Goal: Use online tool/utility: Utilize a website feature to perform a specific function

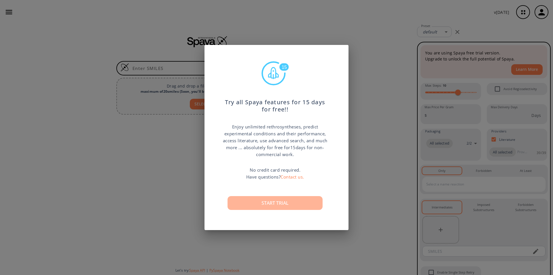
click at [272, 206] on button "Start trial" at bounding box center [274, 203] width 95 height 14
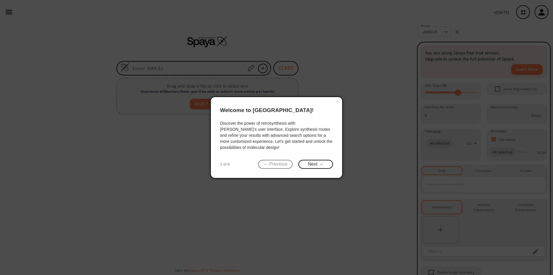
click at [543, 14] on icon at bounding box center [276, 137] width 553 height 275
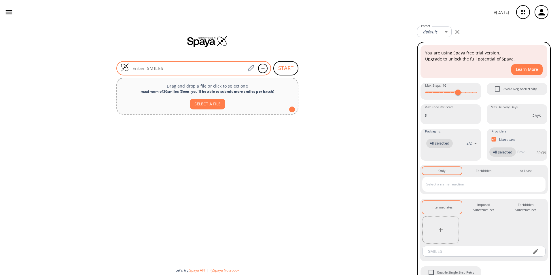
click at [143, 70] on input at bounding box center [187, 68] width 116 height 6
paste input "ClCc1cc(ccc1)OC(F)F"
type input "ClCc1cc(ccc1)OC(F)F"
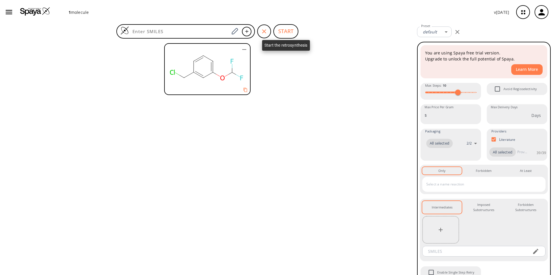
click at [288, 29] on button "START" at bounding box center [285, 31] width 25 height 14
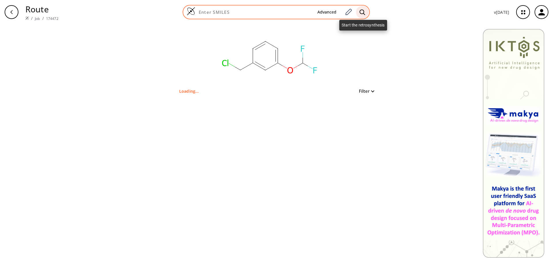
click at [363, 10] on icon at bounding box center [362, 12] width 6 height 6
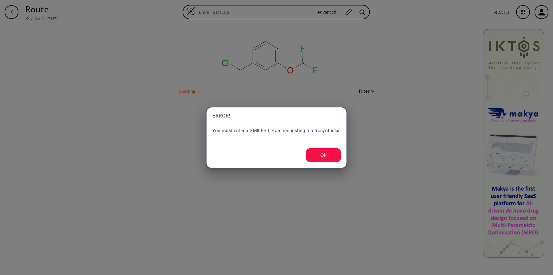
click at [323, 153] on button "Ok" at bounding box center [323, 155] width 35 height 14
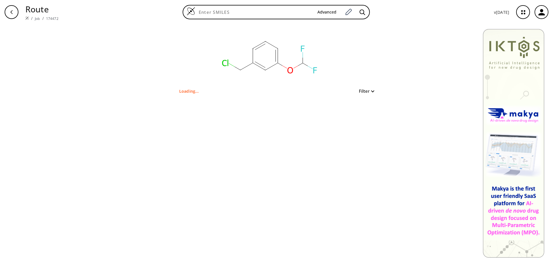
click at [335, 159] on div "clear Loading... Filter" at bounding box center [276, 149] width 553 height 251
click at [326, 150] on div "clear Loading... Filter" at bounding box center [276, 149] width 553 height 251
click at [267, 58] on rect at bounding box center [269, 55] width 115 height 63
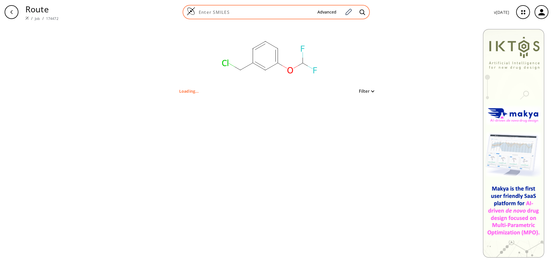
click at [219, 12] on input at bounding box center [253, 12] width 117 height 6
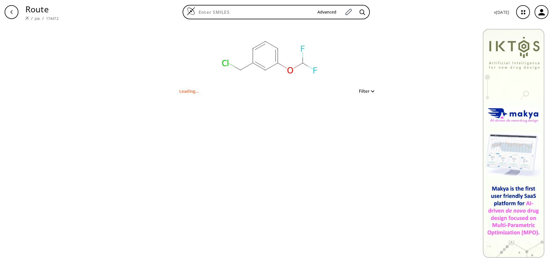
paste input "ClCc1cc(ccc1)OC(F)F"
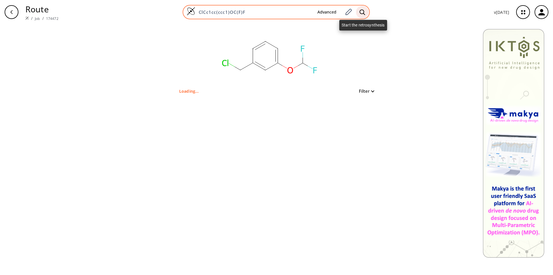
type input "ClCc1cc(ccc1)OC(F)F"
click at [364, 10] on icon at bounding box center [361, 11] width 5 height 5
click at [363, 13] on icon at bounding box center [362, 12] width 6 height 6
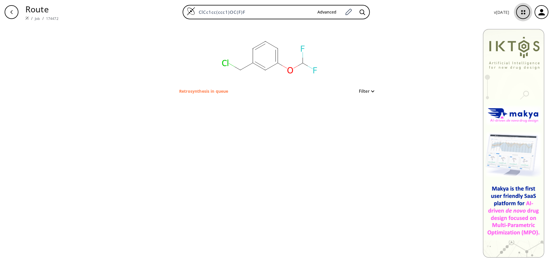
click at [522, 11] on icon "button" at bounding box center [523, 12] width 4 height 4
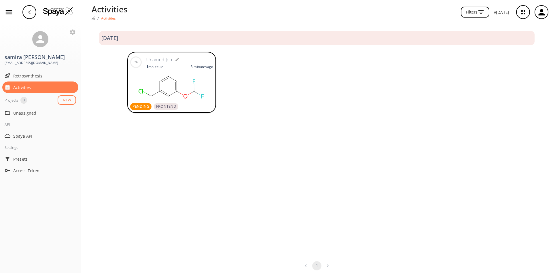
click at [66, 102] on button "NEW" at bounding box center [67, 99] width 18 height 9
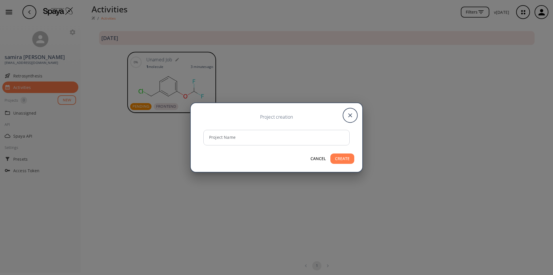
click at [350, 115] on icon "close" at bounding box center [349, 115] width 3 height 3
